Goal: Find contact information: Find contact information

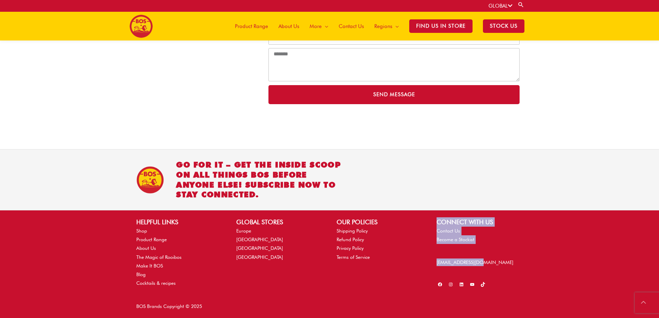
drag, startPoint x: 425, startPoint y: 260, endPoint x: 495, endPoint y: 261, distance: 70.6
click at [495, 261] on div "HELPFUL LINKS Shop Product Range About Us The Magic of Rooibos Make It BOS Blog…" at bounding box center [329, 252] width 400 height 71
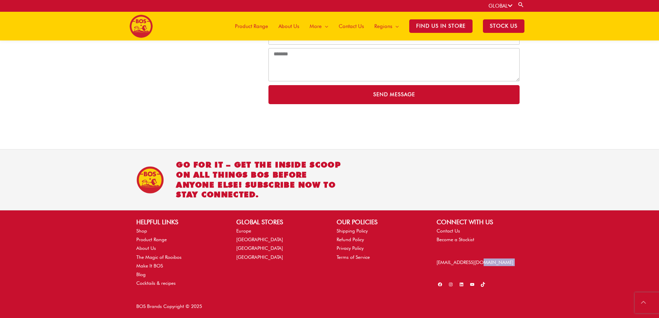
drag, startPoint x: 423, startPoint y: 280, endPoint x: 489, endPoint y: 262, distance: 68.9
click at [489, 262] on div "HELPFUL LINKS Shop Product Range About Us The Magic of Rooibos Make It BOS Blog…" at bounding box center [329, 252] width 400 height 71
copy div
